Goal: Task Accomplishment & Management: Use online tool/utility

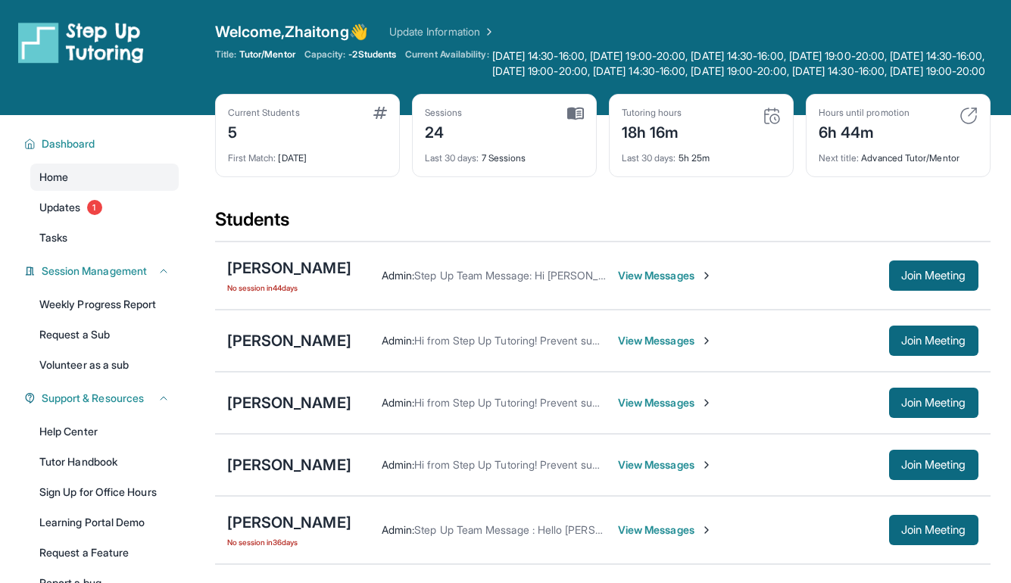
scroll to position [61, 0]
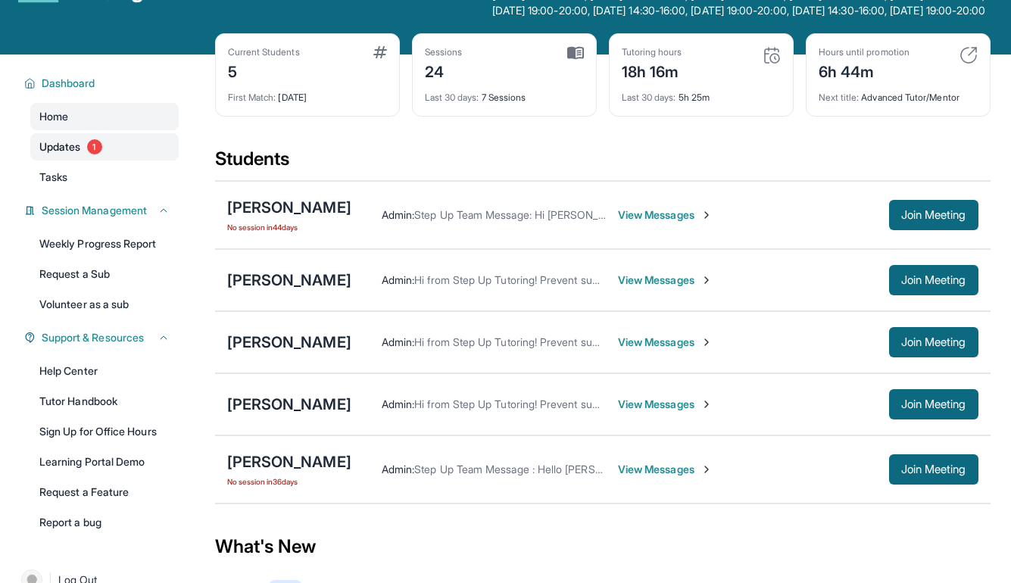
click at [102, 161] on link "Updates 1" at bounding box center [104, 146] width 148 height 27
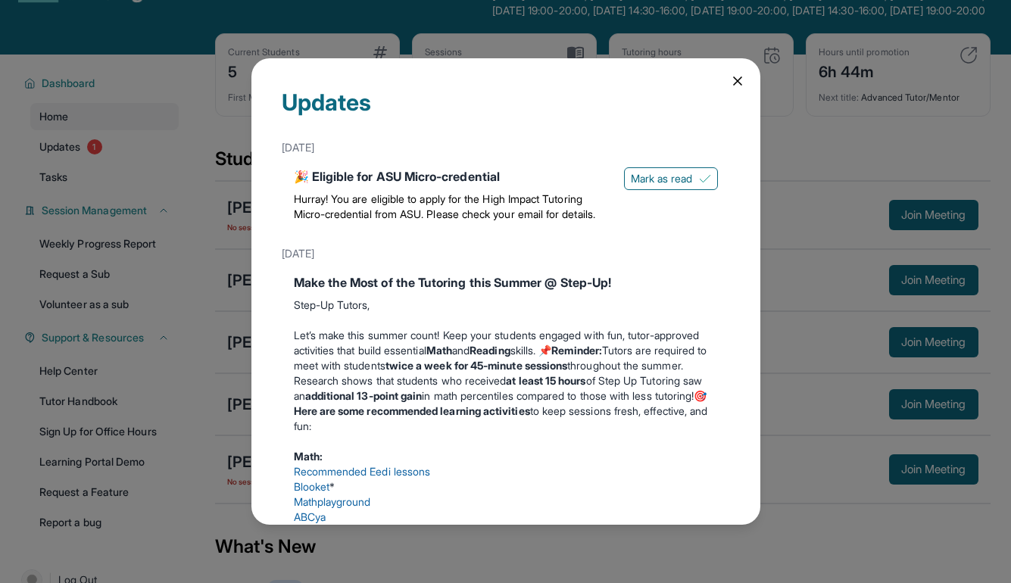
click at [446, 205] on p "Hurray! You are eligible to apply for the High Impact Tutoring Micro-credential…" at bounding box center [453, 207] width 318 height 30
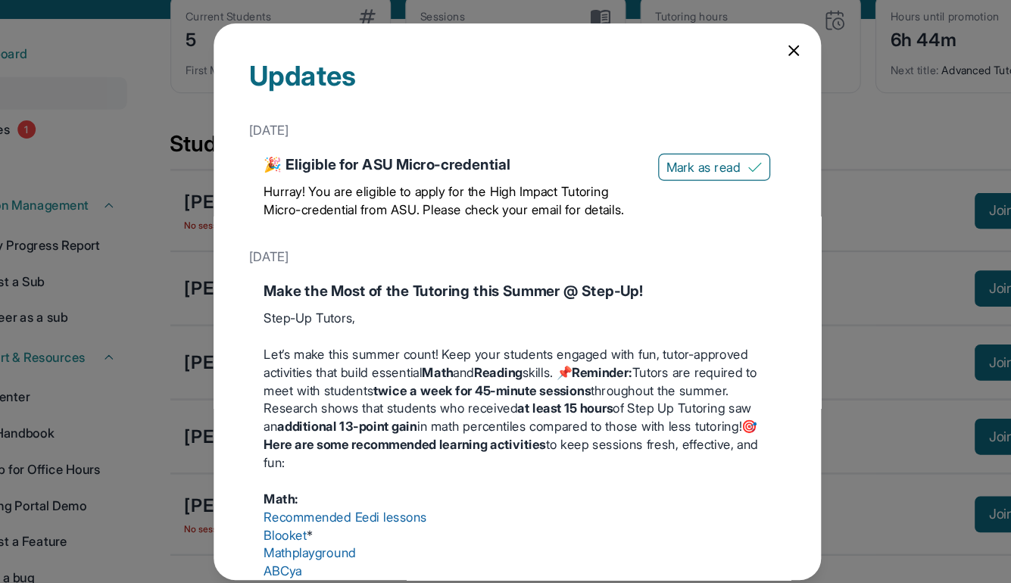
click at [733, 83] on icon at bounding box center [737, 80] width 15 height 15
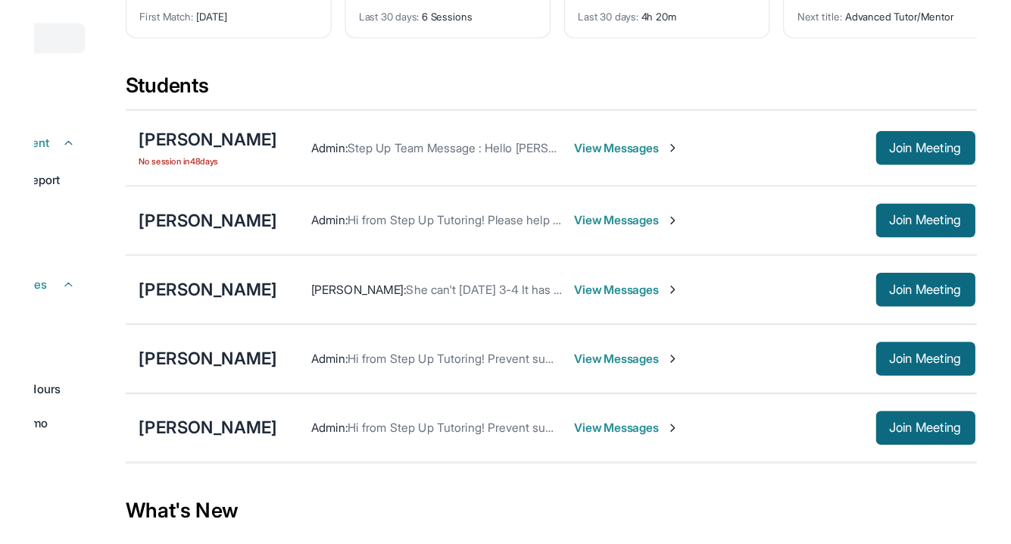
scroll to position [51, 0]
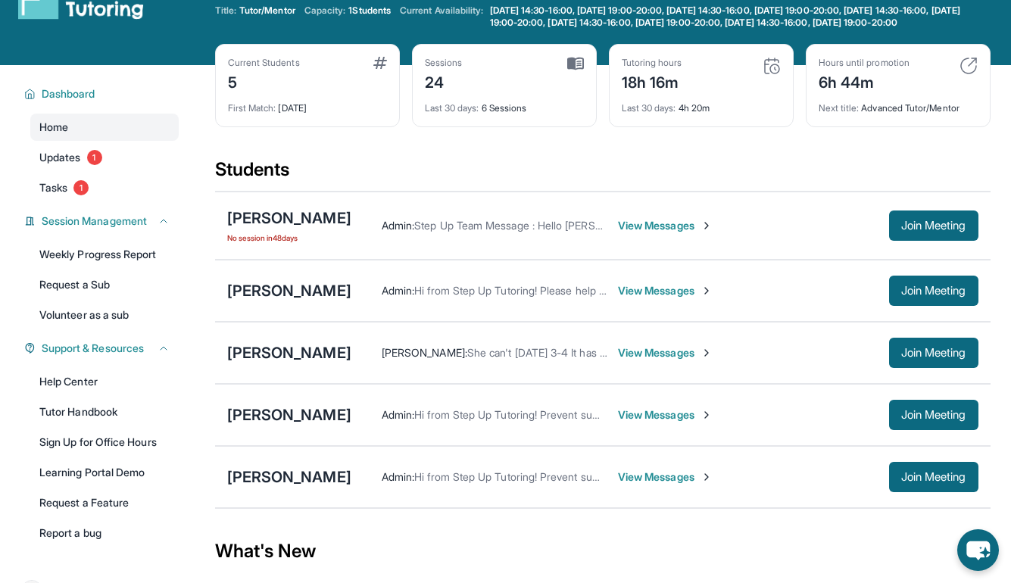
scroll to position [46, 0]
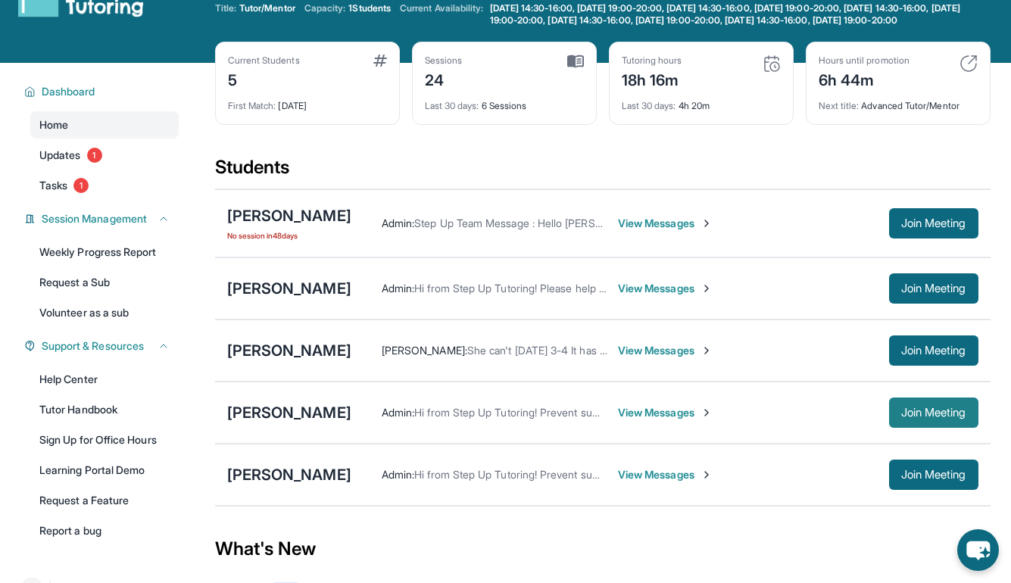
click at [904, 417] on button "Join Meeting" at bounding box center [933, 412] width 89 height 30
